Goal: Find specific page/section: Find specific page/section

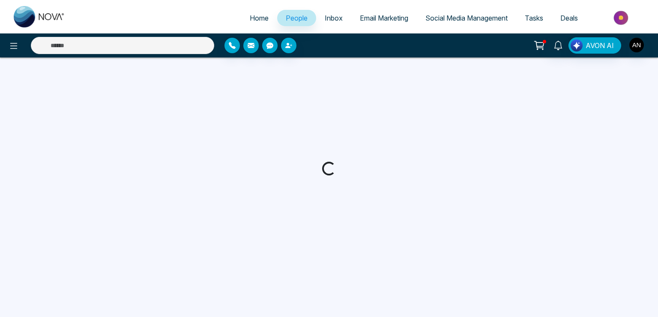
click at [322, 169] on div at bounding box center [329, 168] width 658 height 222
click at [300, 17] on span "People" at bounding box center [297, 18] width 22 height 9
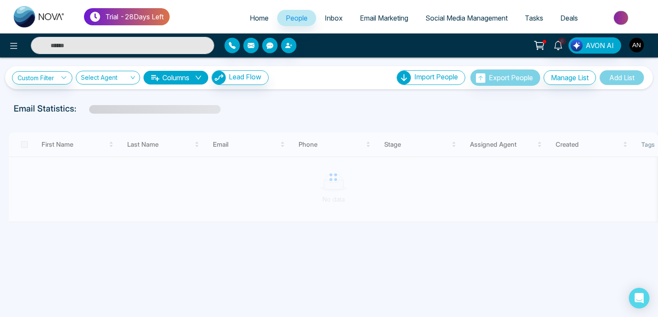
click at [255, 18] on span "Home" at bounding box center [259, 18] width 19 height 9
select select "*"
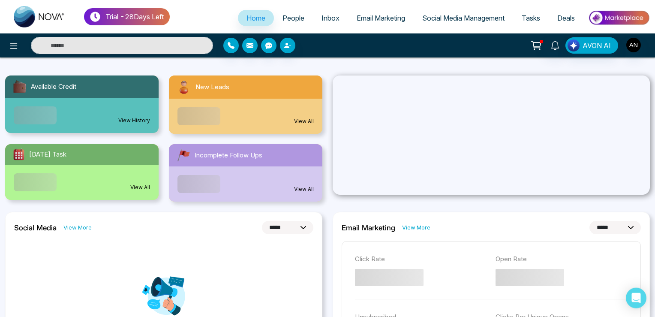
scroll to position [90, 0]
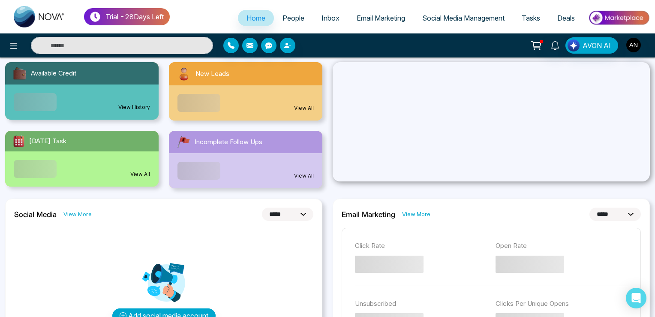
click at [309, 176] on link "View All" at bounding box center [304, 176] width 20 height 8
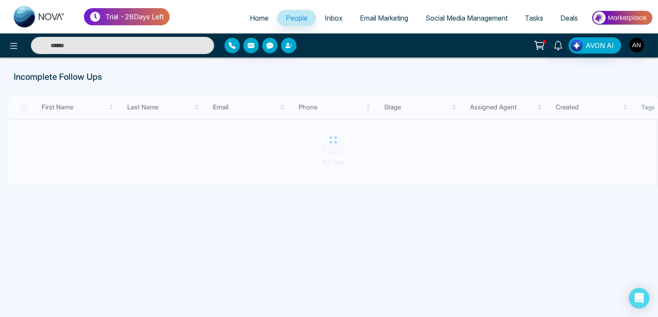
click at [628, 54] on div "AVON AI" at bounding box center [329, 45] width 658 height 17
click at [637, 42] on img "button" at bounding box center [637, 45] width 15 height 15
